Goal: Information Seeking & Learning: Check status

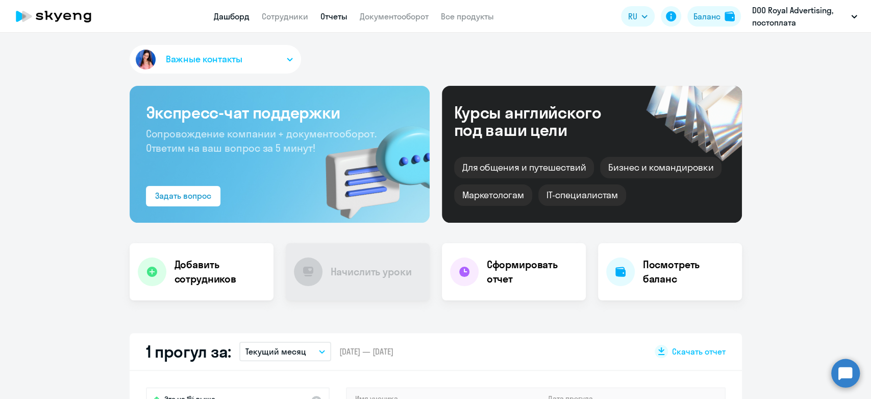
click at [328, 19] on link "Отчеты" at bounding box center [334, 16] width 27 height 10
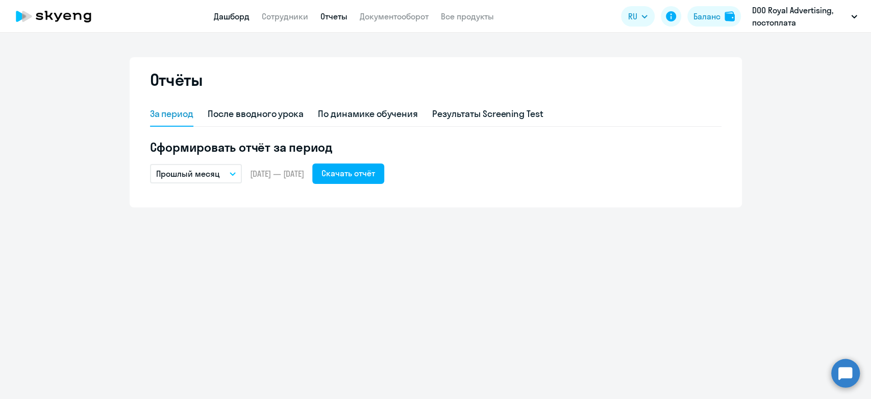
click at [229, 13] on link "Дашборд" at bounding box center [232, 16] width 36 height 10
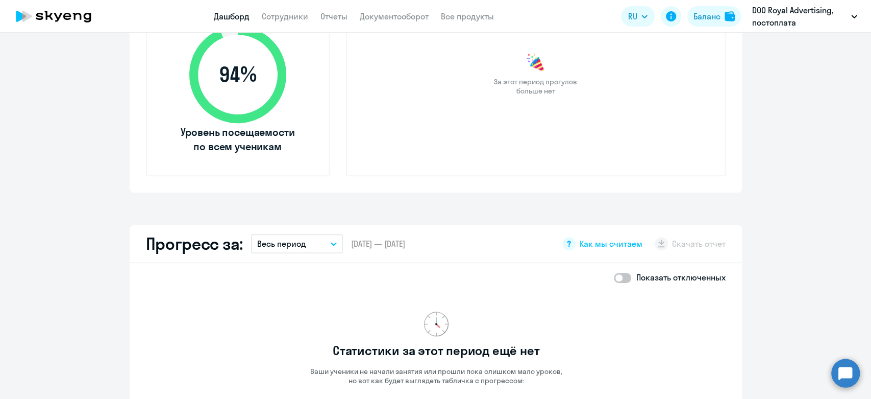
scroll to position [477, 0]
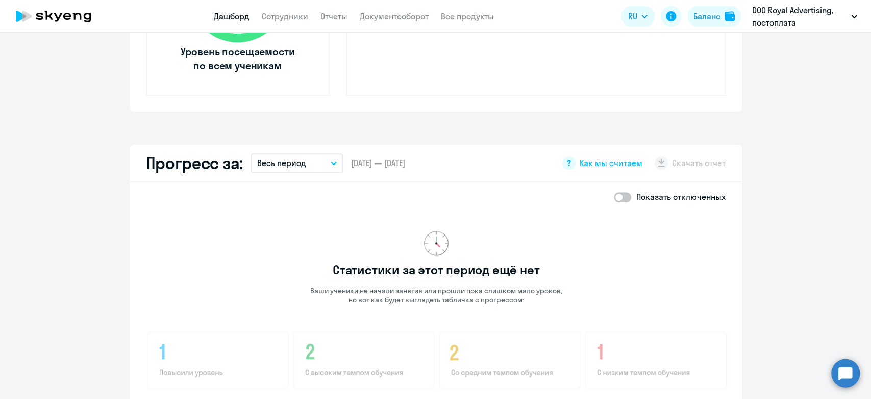
click at [306, 160] on button "Весь период" at bounding box center [297, 162] width 92 height 19
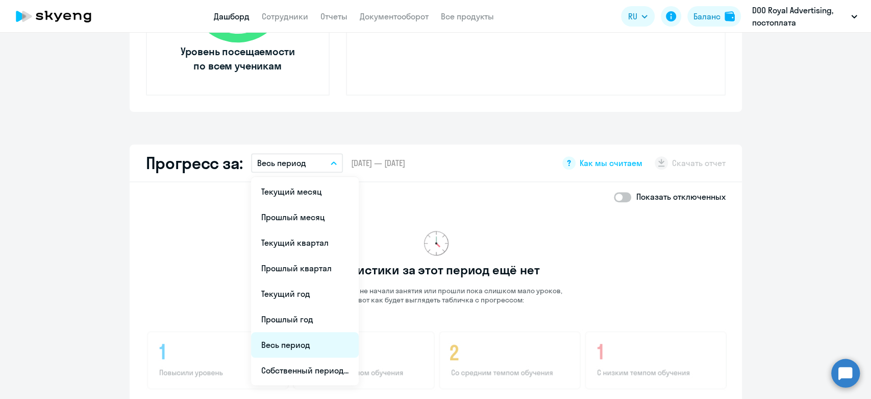
click at [264, 346] on li "Весь период" at bounding box center [305, 345] width 108 height 26
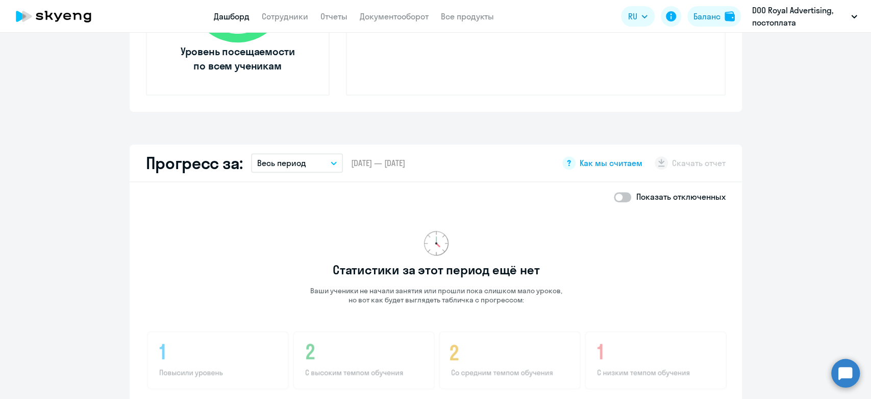
click at [613, 163] on span "Как мы считаем" at bounding box center [611, 162] width 63 height 11
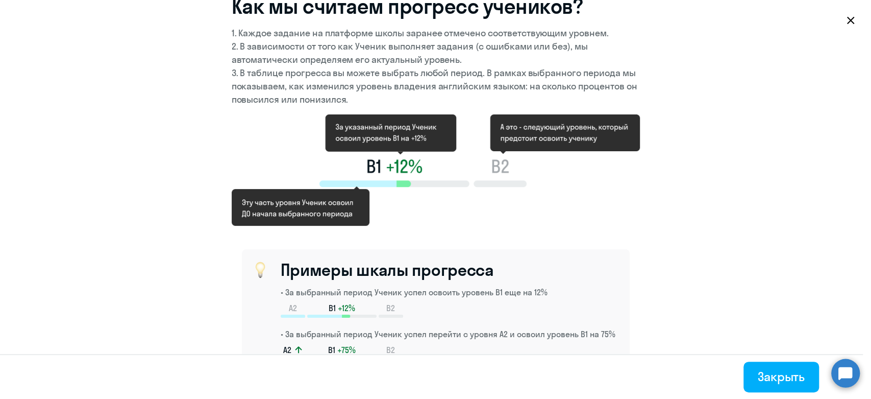
scroll to position [57, 0]
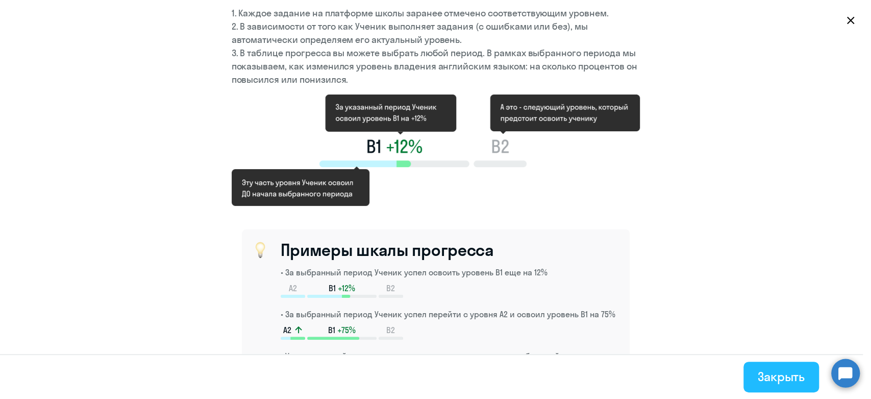
click at [796, 378] on div "Закрыть" at bounding box center [781, 376] width 47 height 16
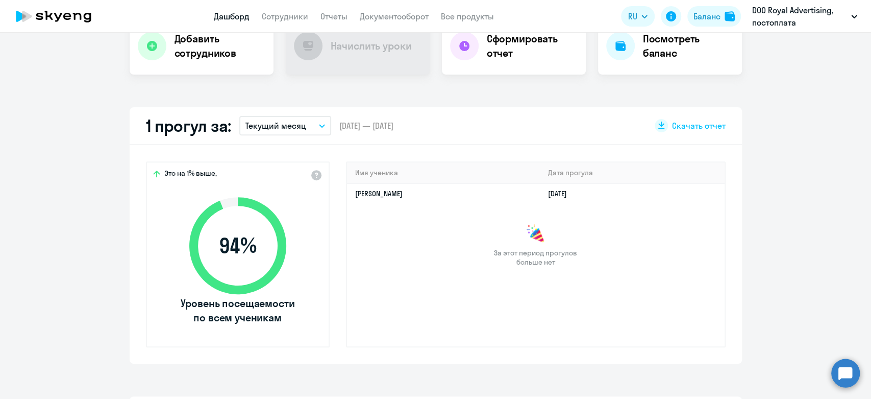
scroll to position [80, 0]
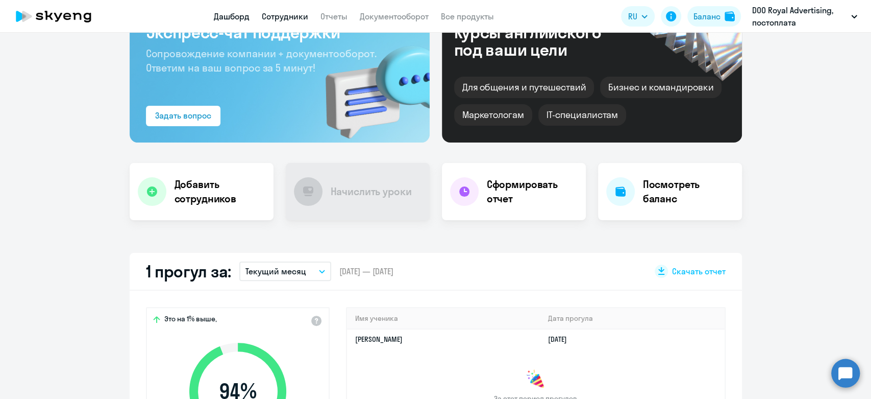
click at [279, 13] on link "Сотрудники" at bounding box center [285, 16] width 46 height 10
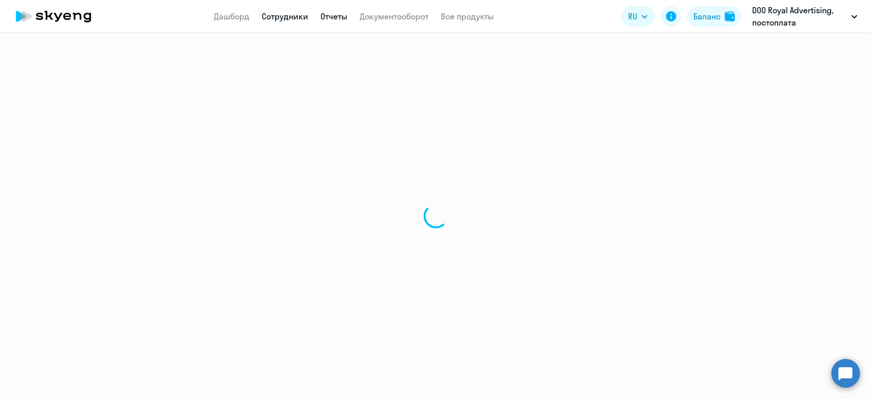
select select "30"
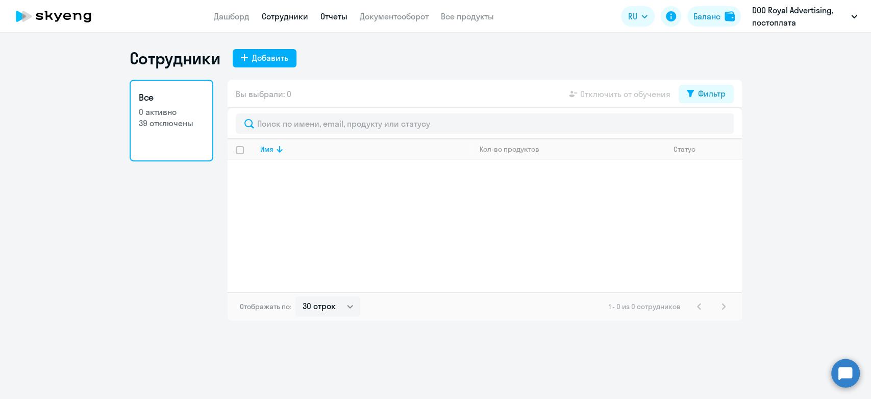
click at [336, 16] on link "Отчеты" at bounding box center [334, 16] width 27 height 10
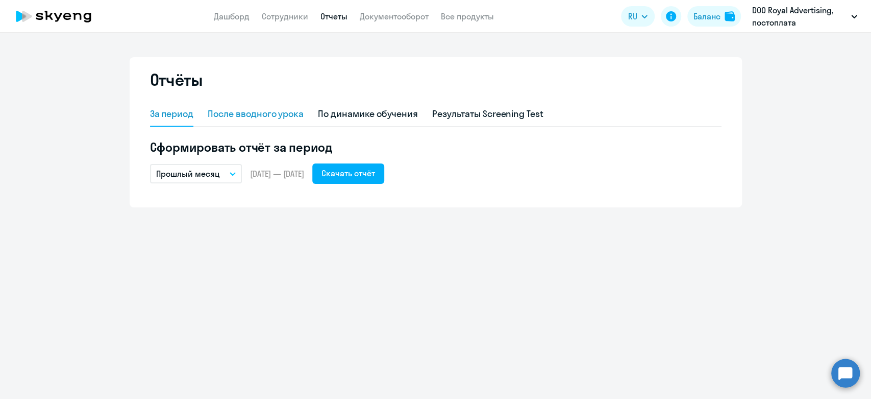
click at [248, 117] on div "После вводного урока" at bounding box center [256, 113] width 96 height 13
select select "10"
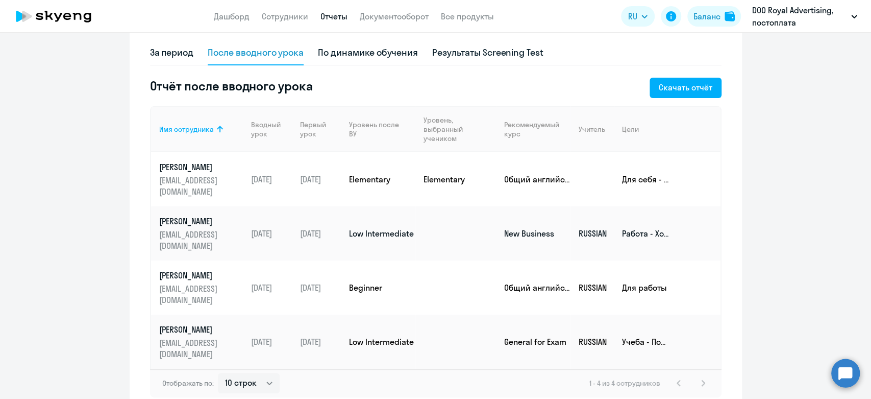
scroll to position [61, 0]
click at [656, 93] on button "Скачать отчёт" at bounding box center [686, 88] width 72 height 20
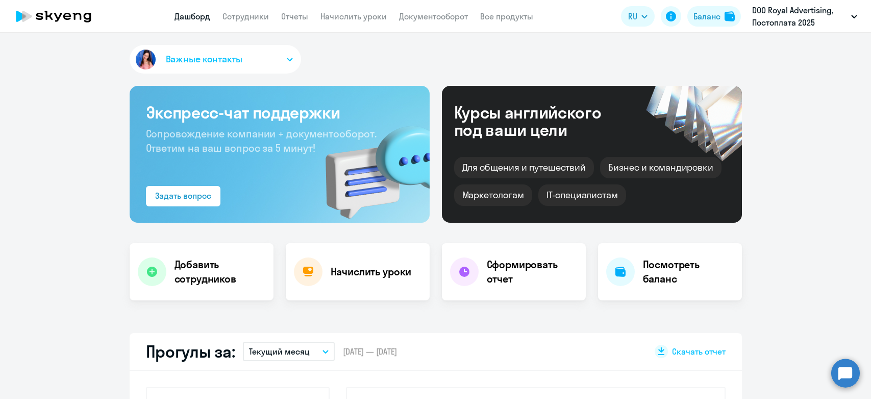
select select "30"
click at [338, 9] on app-header "Дашборд Сотрудники Отчеты Начислить уроки Документооборот Все продукты Дашборд …" at bounding box center [435, 16] width 871 height 33
click at [340, 15] on link "Начислить уроки" at bounding box center [354, 16] width 66 height 10
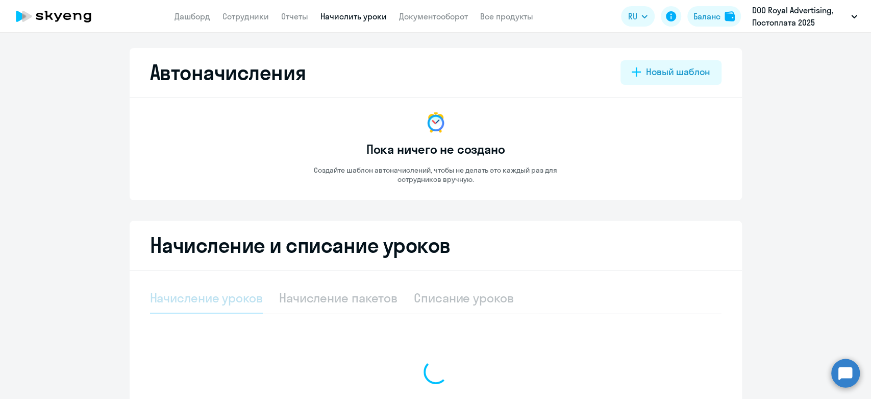
select select "10"
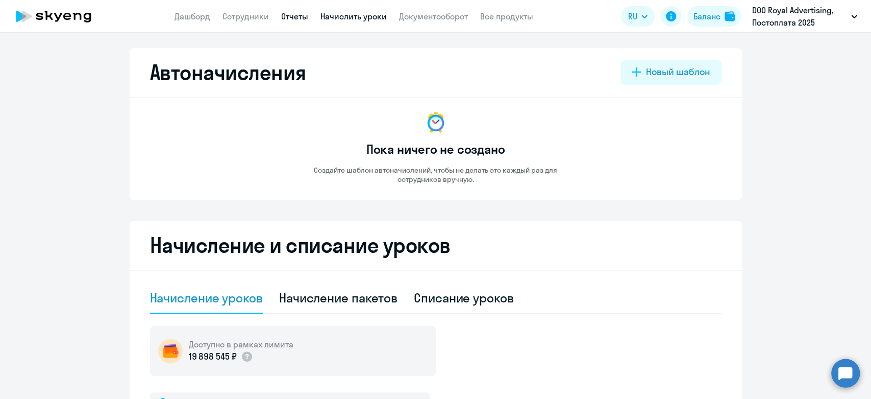
click at [284, 18] on link "Отчеты" at bounding box center [294, 16] width 27 height 10
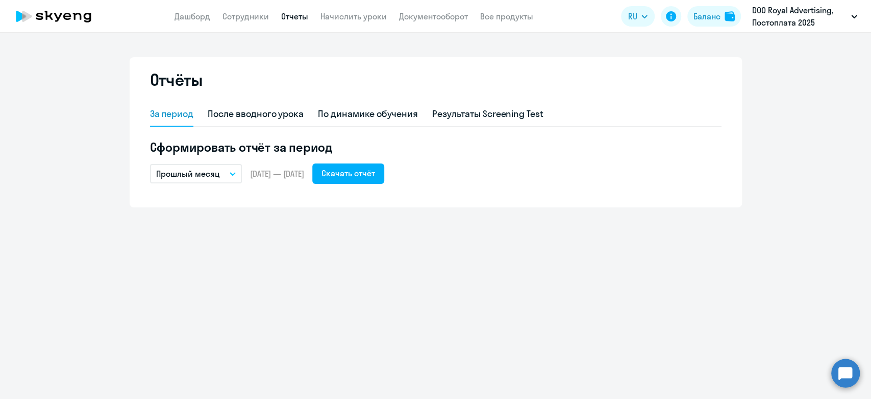
click at [256, 23] on app-header "Дашборд Сотрудники Отчеты Начислить уроки Документооборот Все продукты Дашборд …" at bounding box center [435, 16] width 871 height 33
click at [256, 19] on link "Сотрудники" at bounding box center [246, 16] width 46 height 10
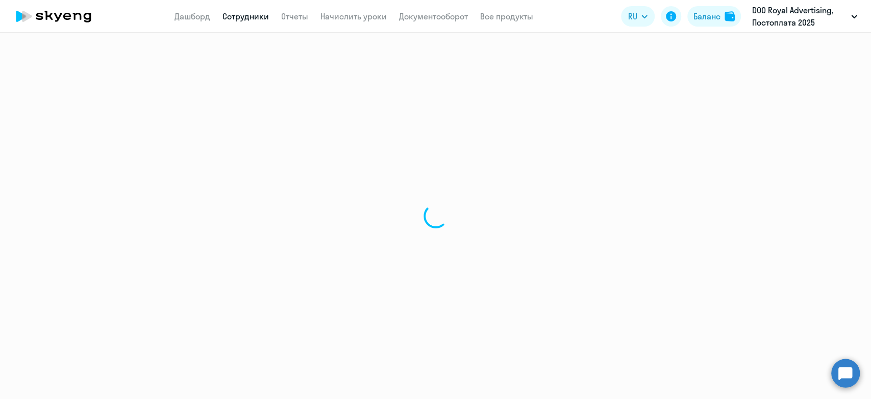
select select "30"
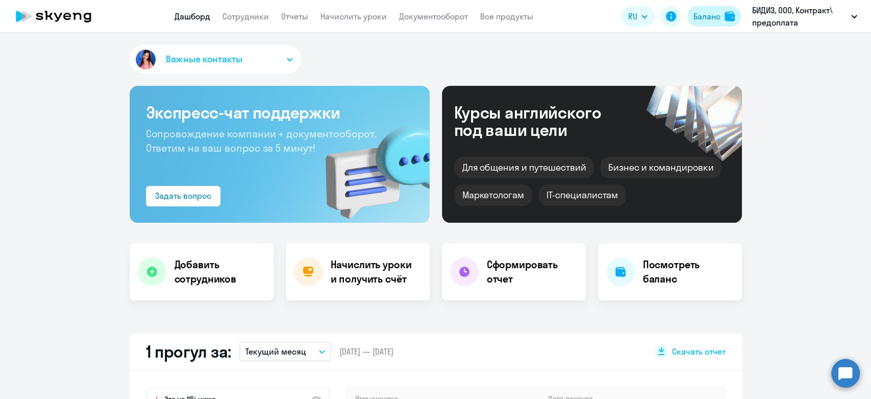
click at [716, 19] on div "Баланс" at bounding box center [707, 16] width 27 height 12
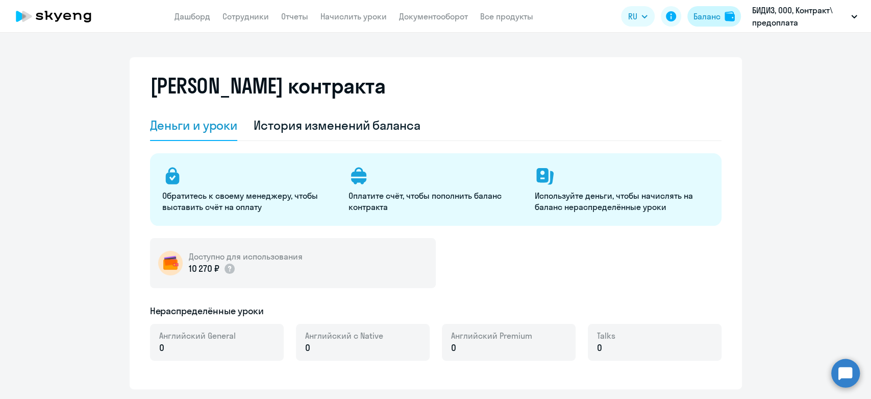
select select "english_adult_not_native_speaker"
